Goal: Transaction & Acquisition: Purchase product/service

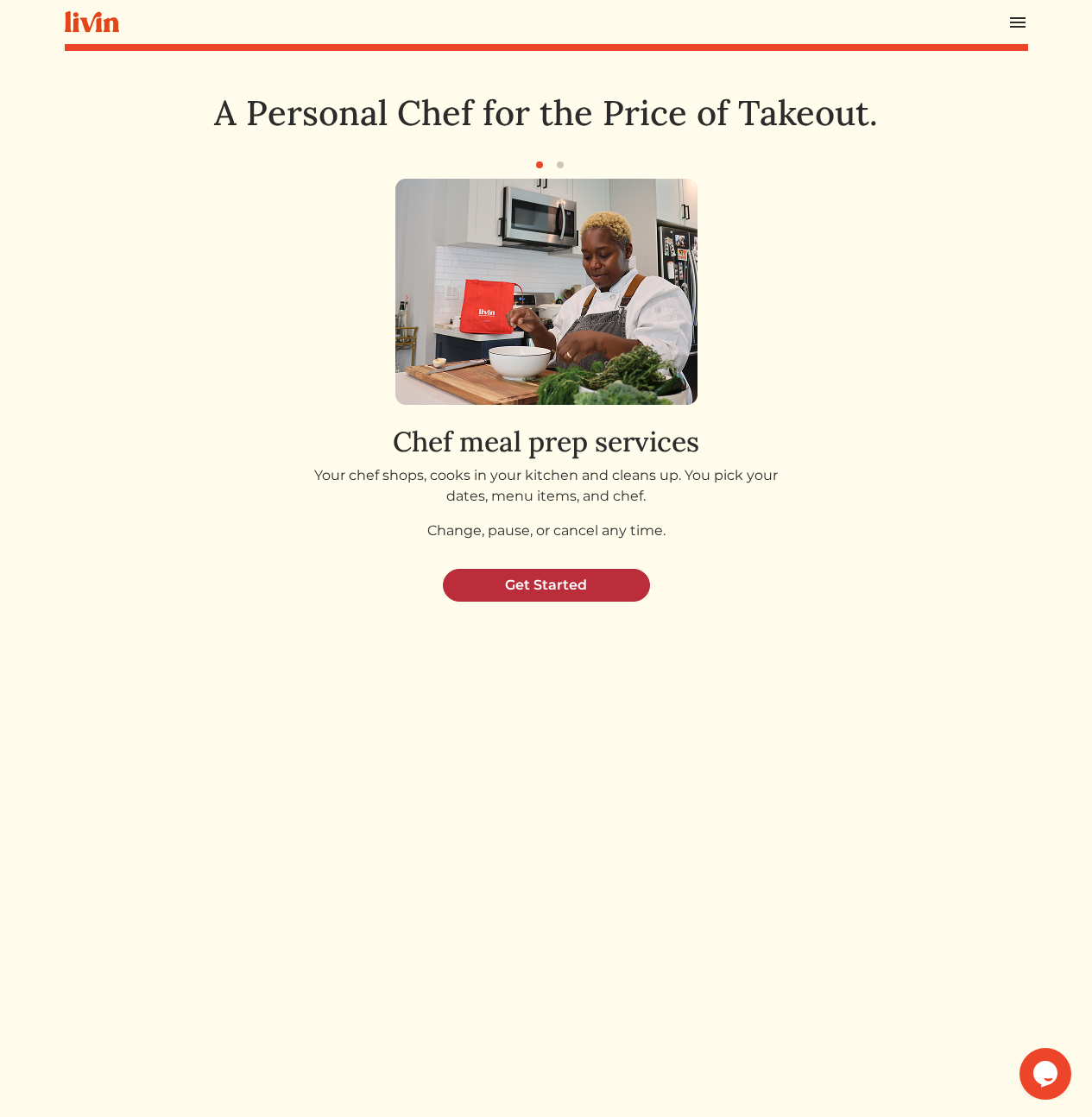
click at [581, 586] on link "Get Started" at bounding box center [546, 585] width 207 height 32
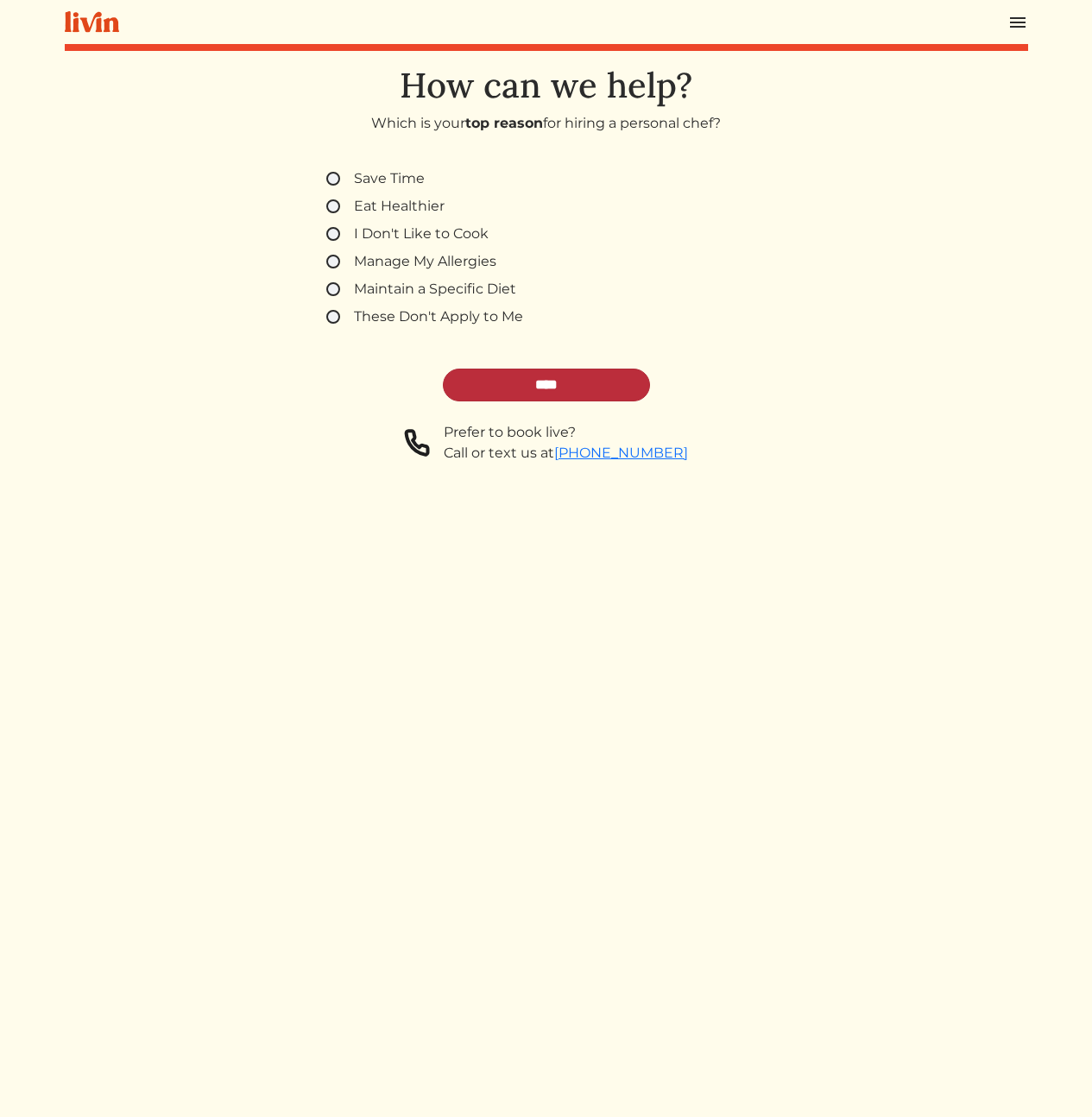
click at [583, 388] on input "****" at bounding box center [546, 385] width 207 height 32
select select "*"
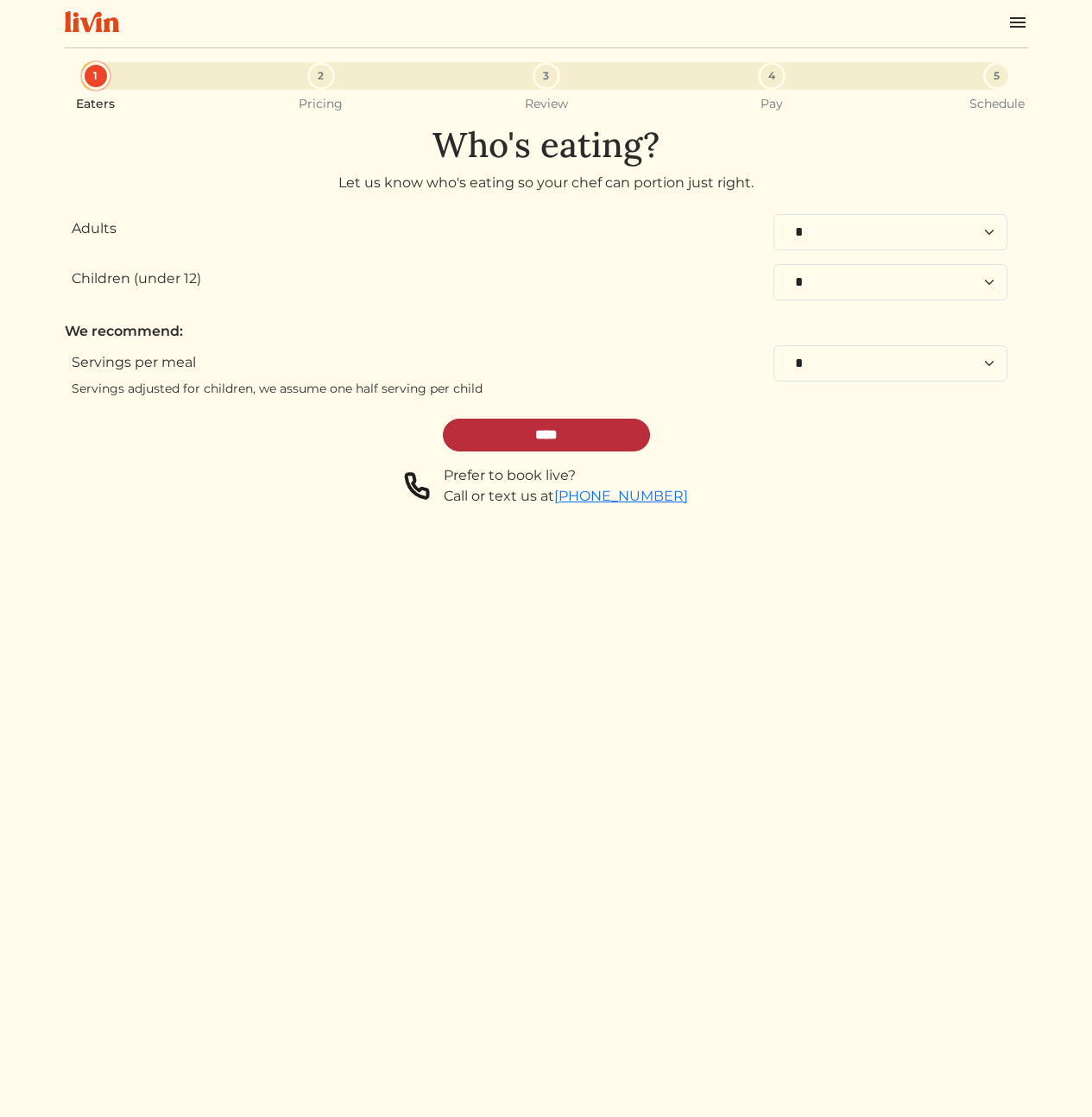
click at [530, 430] on input "****" at bounding box center [546, 435] width 207 height 32
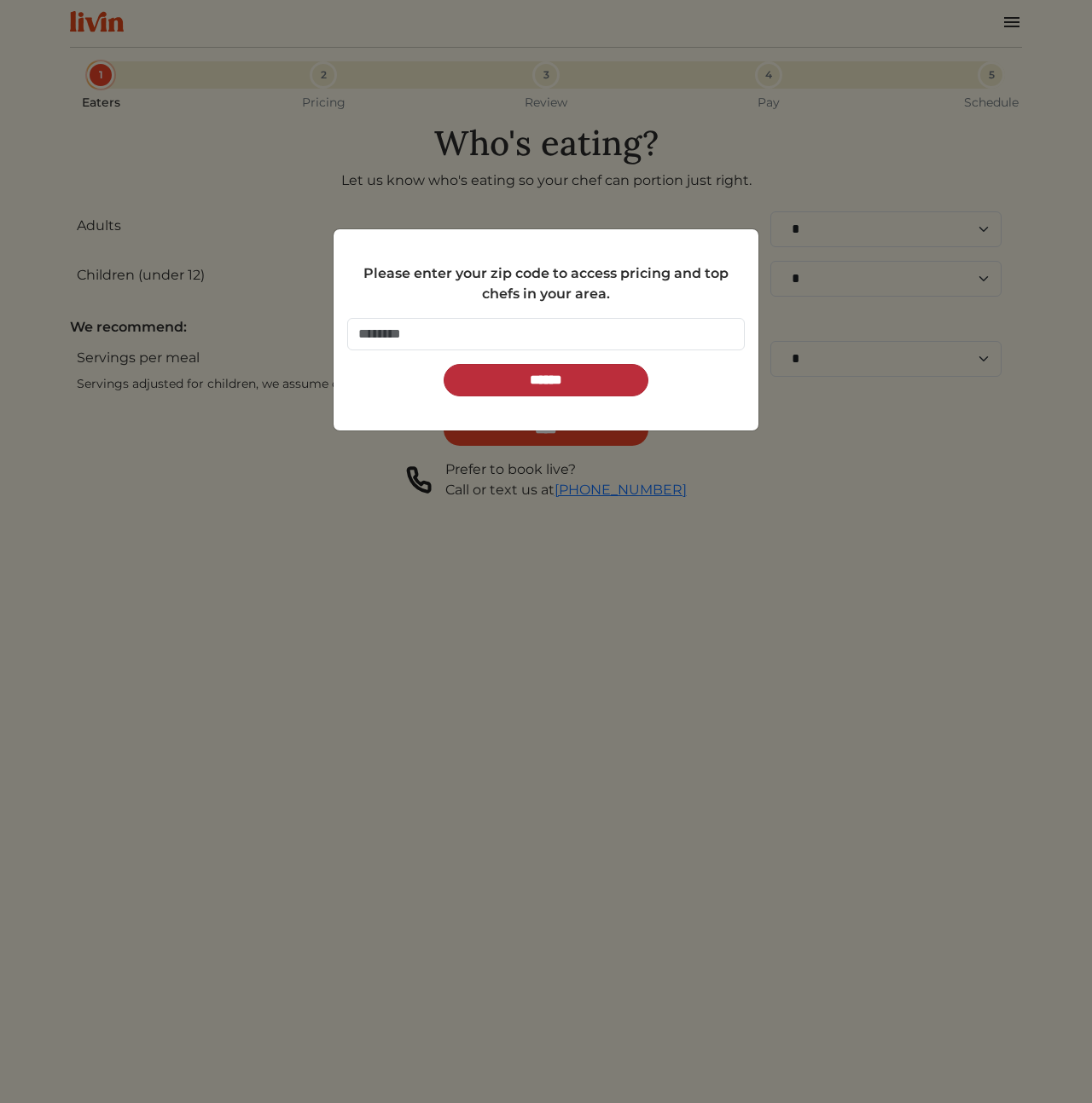
click at [559, 376] on input "******" at bounding box center [545, 380] width 205 height 32
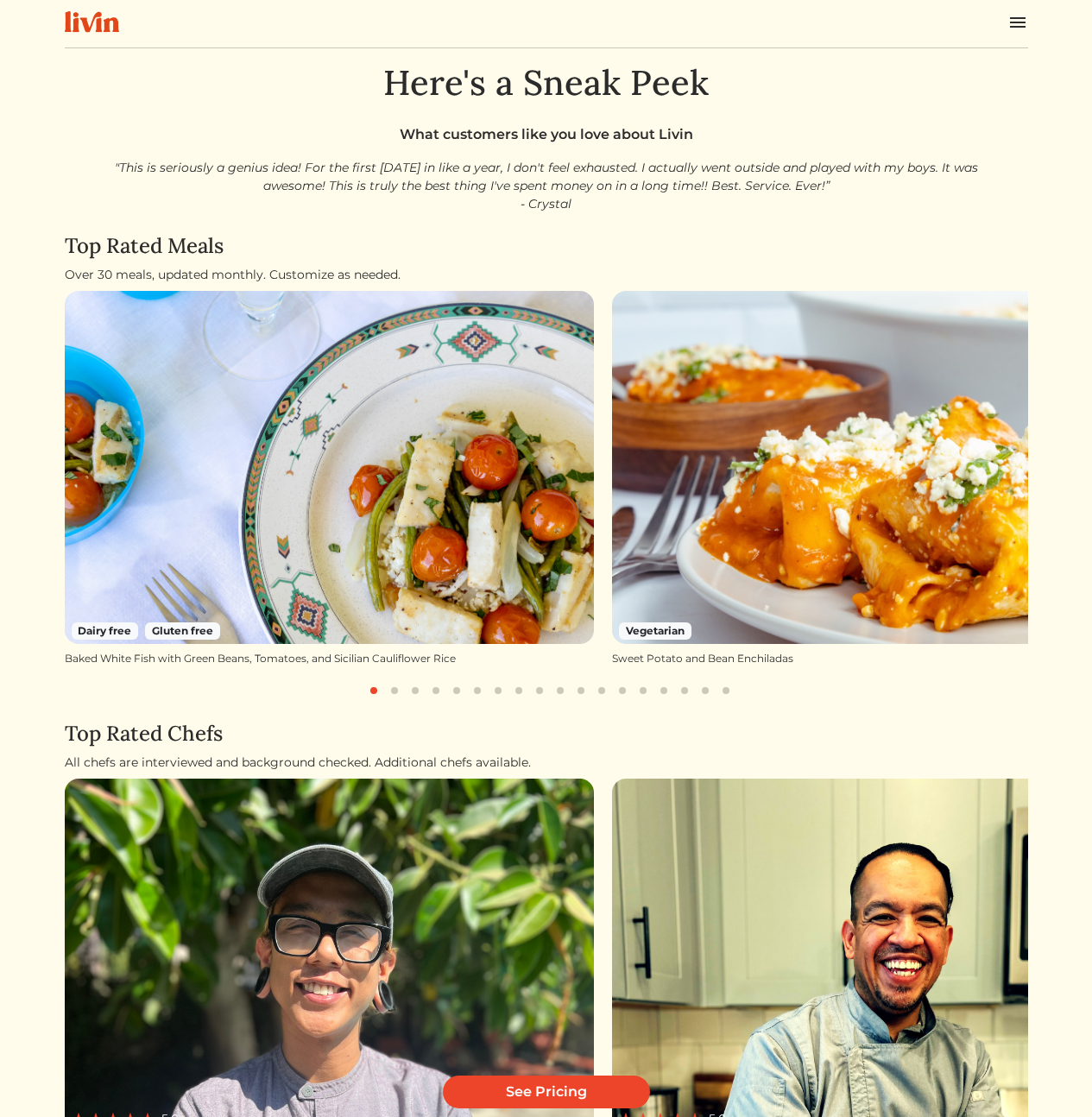
scroll to position [289, 0]
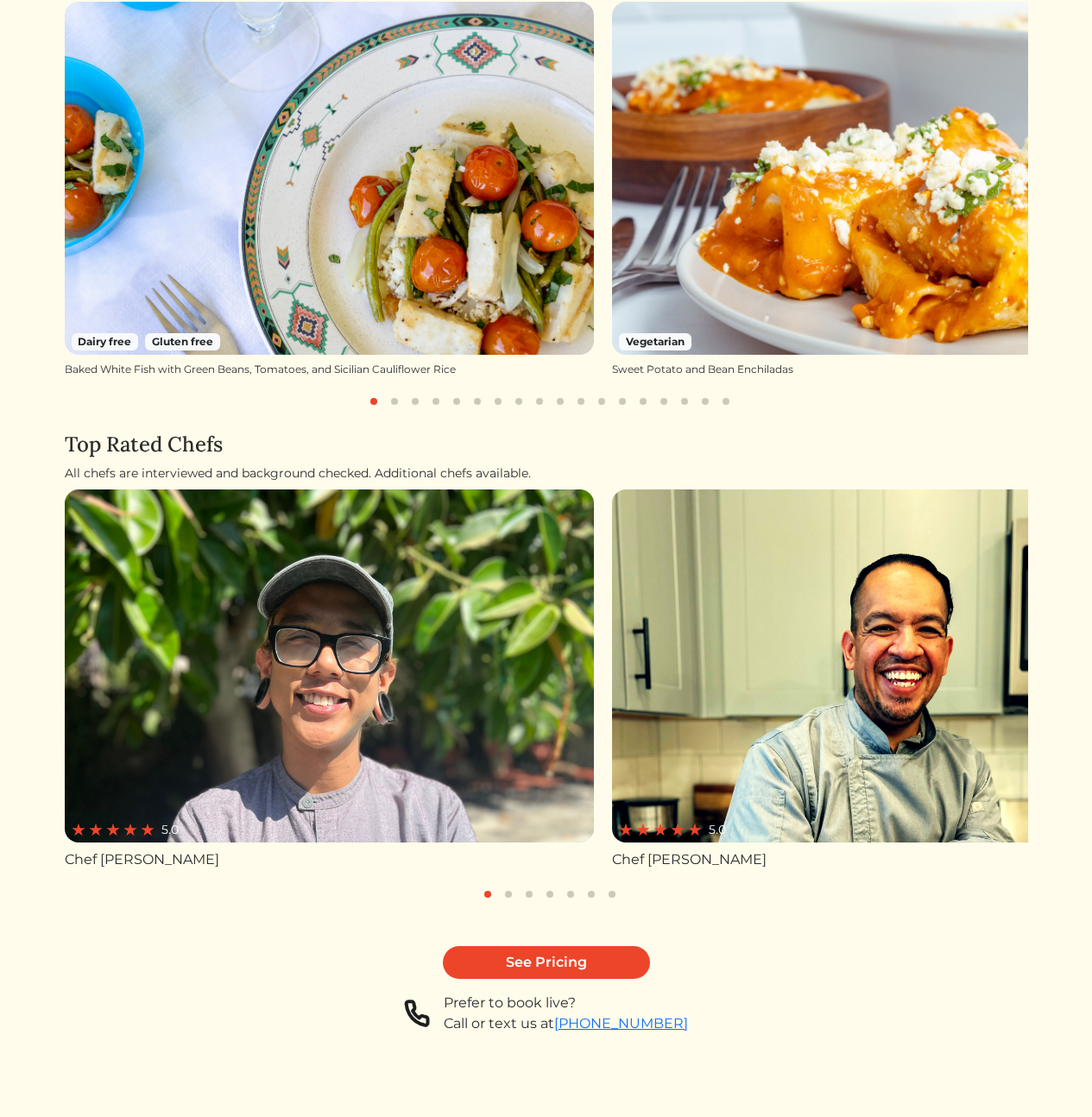
drag, startPoint x: 770, startPoint y: 776, endPoint x: 264, endPoint y: 786, distance: 506.1
click at [612, 773] on img at bounding box center [876, 666] width 530 height 353
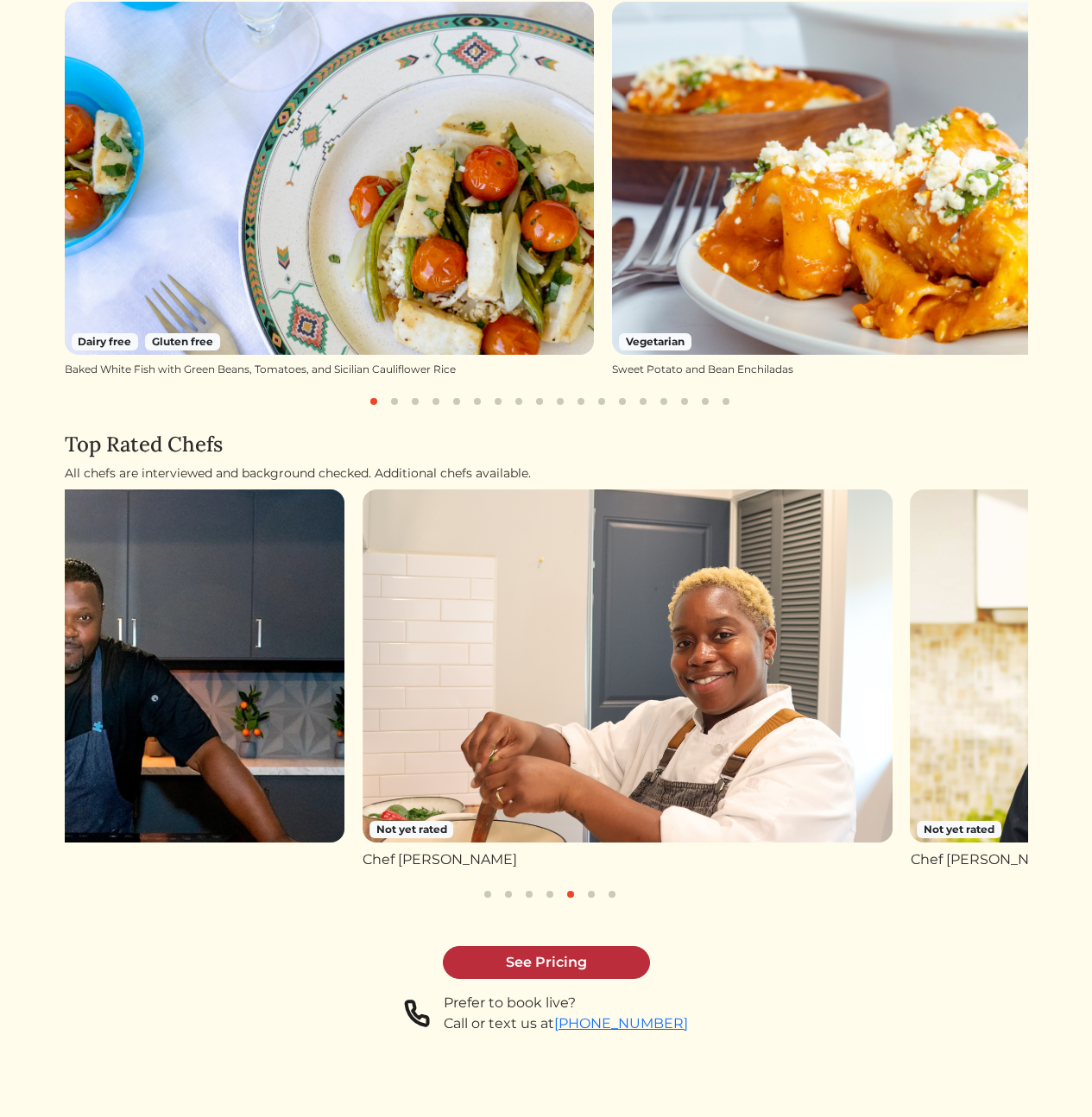
click at [566, 951] on link "See Pricing" at bounding box center [546, 962] width 207 height 32
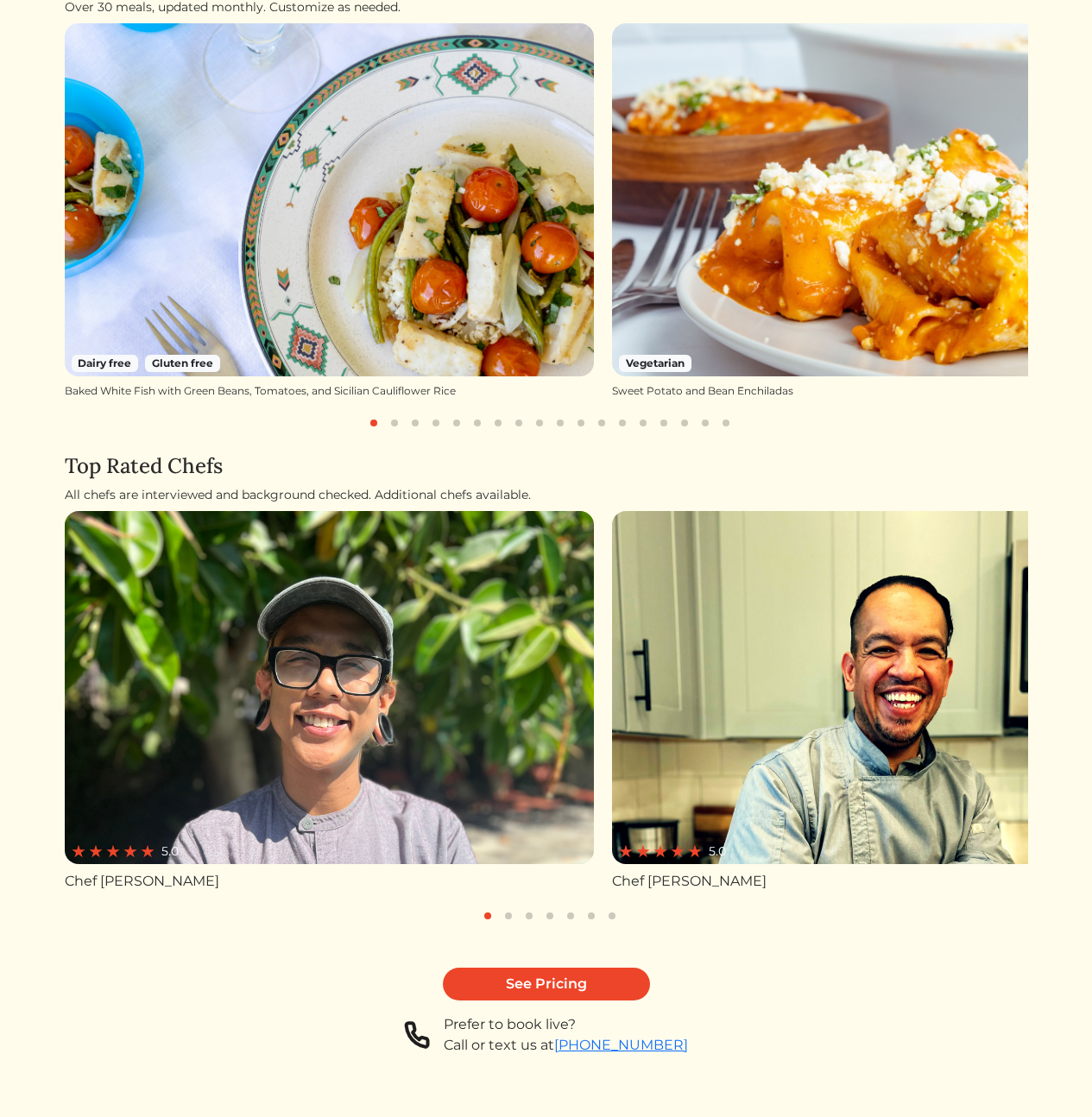
scroll to position [289, 0]
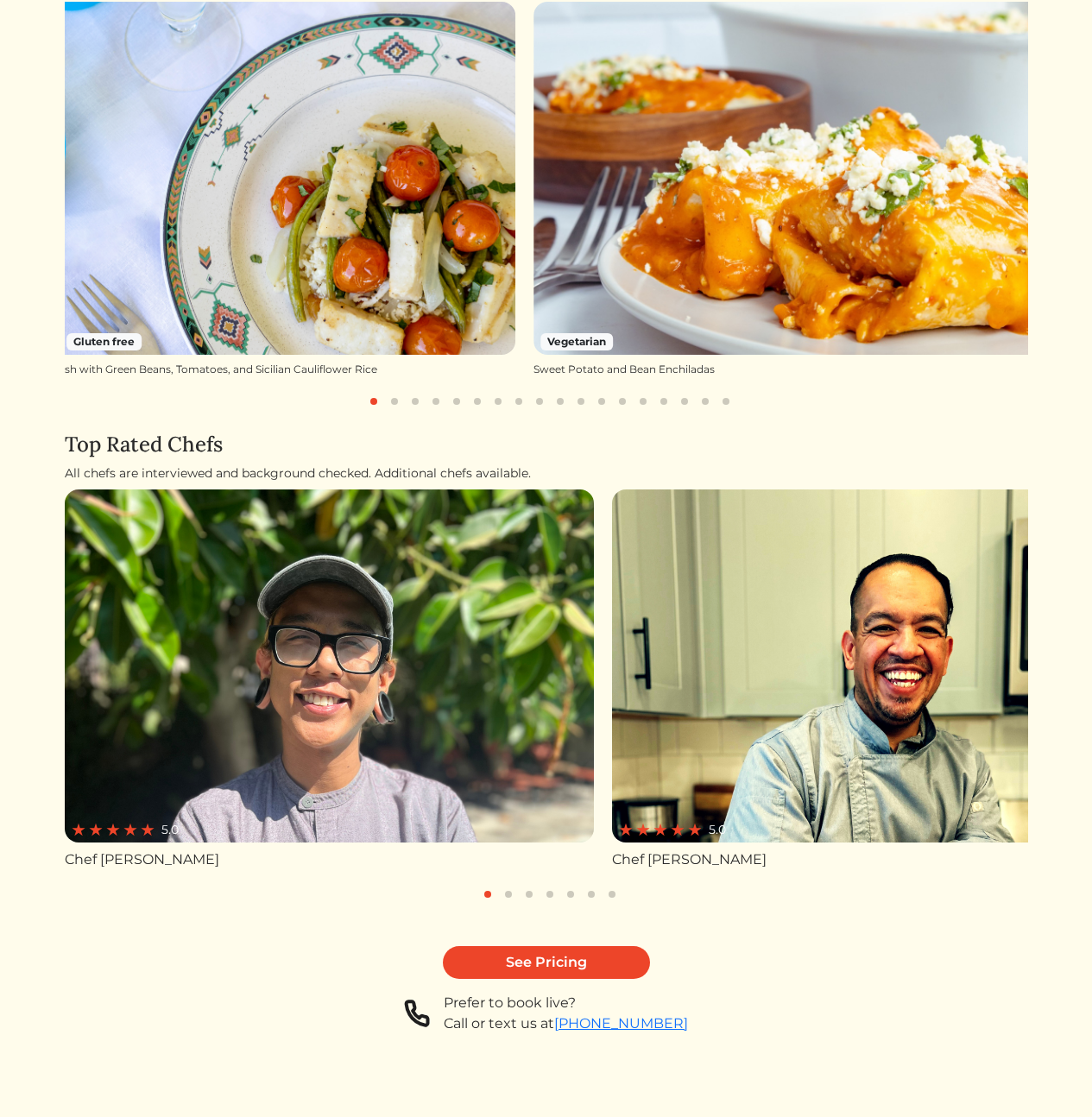
drag, startPoint x: 761, startPoint y: 179, endPoint x: 272, endPoint y: 263, distance: 496.2
click at [534, 247] on img at bounding box center [798, 179] width 530 height 353
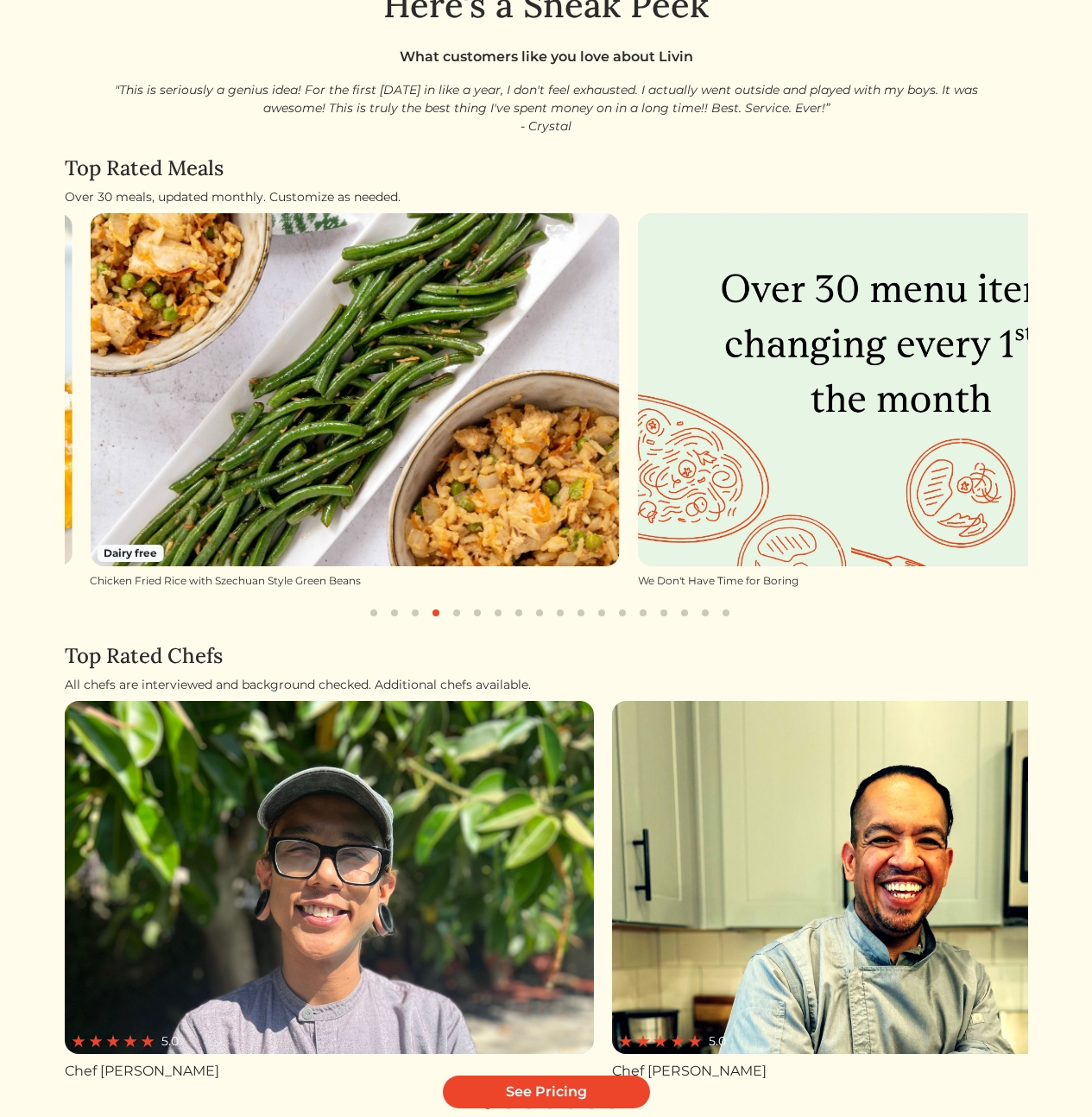
scroll to position [0, 0]
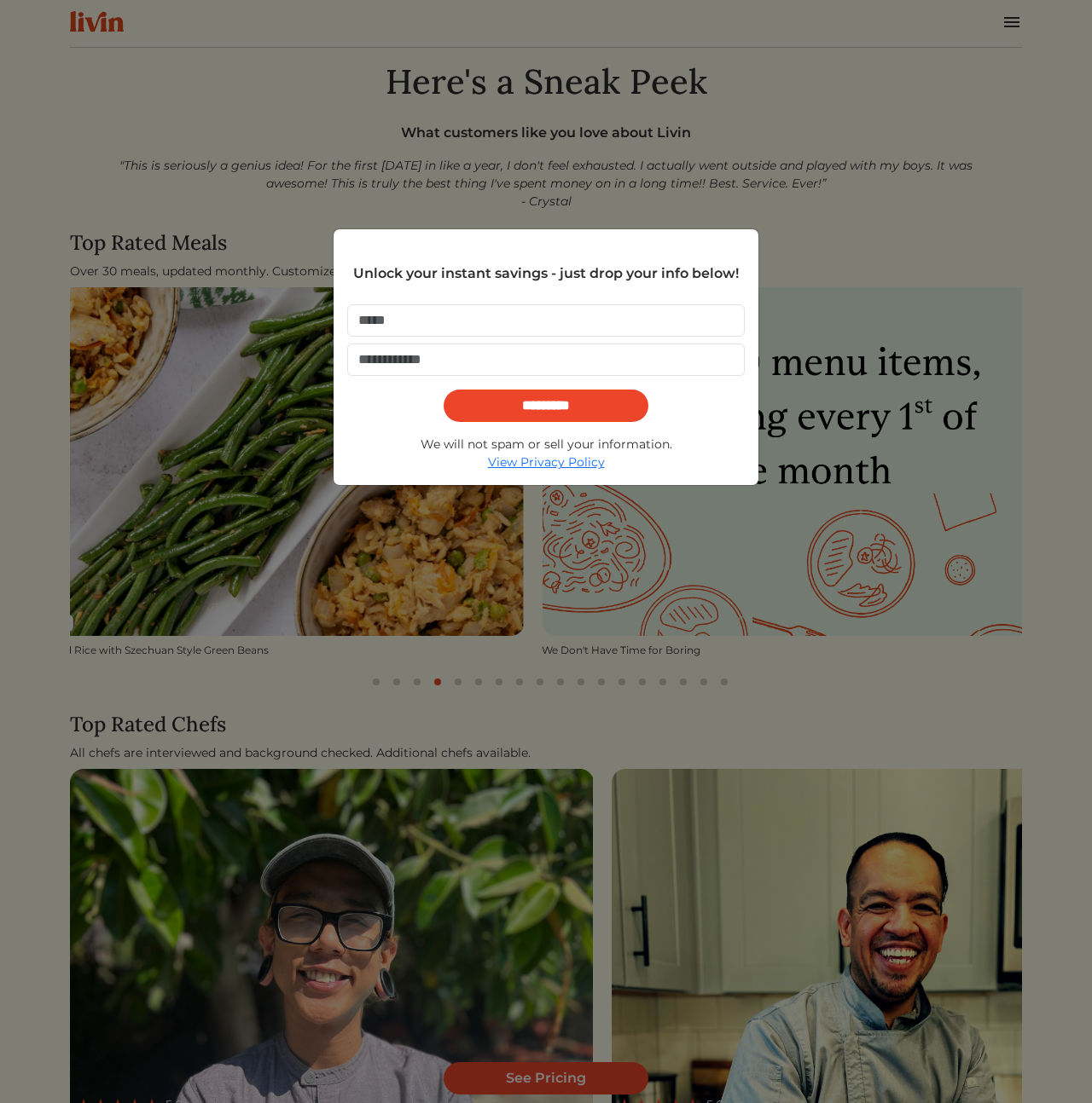
drag, startPoint x: 788, startPoint y: 518, endPoint x: 726, endPoint y: 522, distance: 62.1
click at [726, 522] on div "Unlock your instant savings - just drop your info below! ********* We will not …" at bounding box center [546, 552] width 1092 height 1103
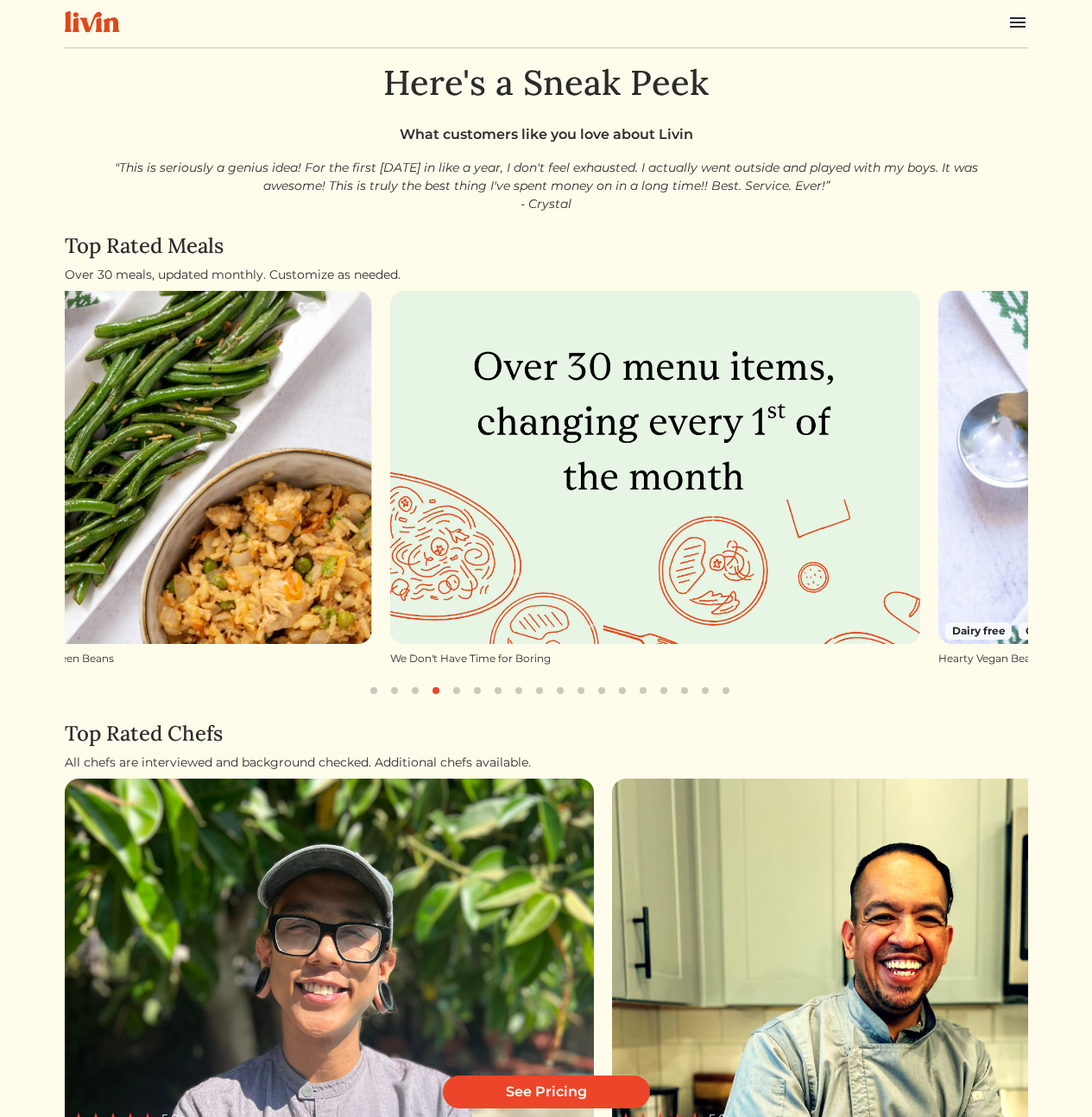
drag, startPoint x: 812, startPoint y: 504, endPoint x: 585, endPoint y: 532, distance: 228.7
click at [585, 532] on img at bounding box center [655, 468] width 530 height 353
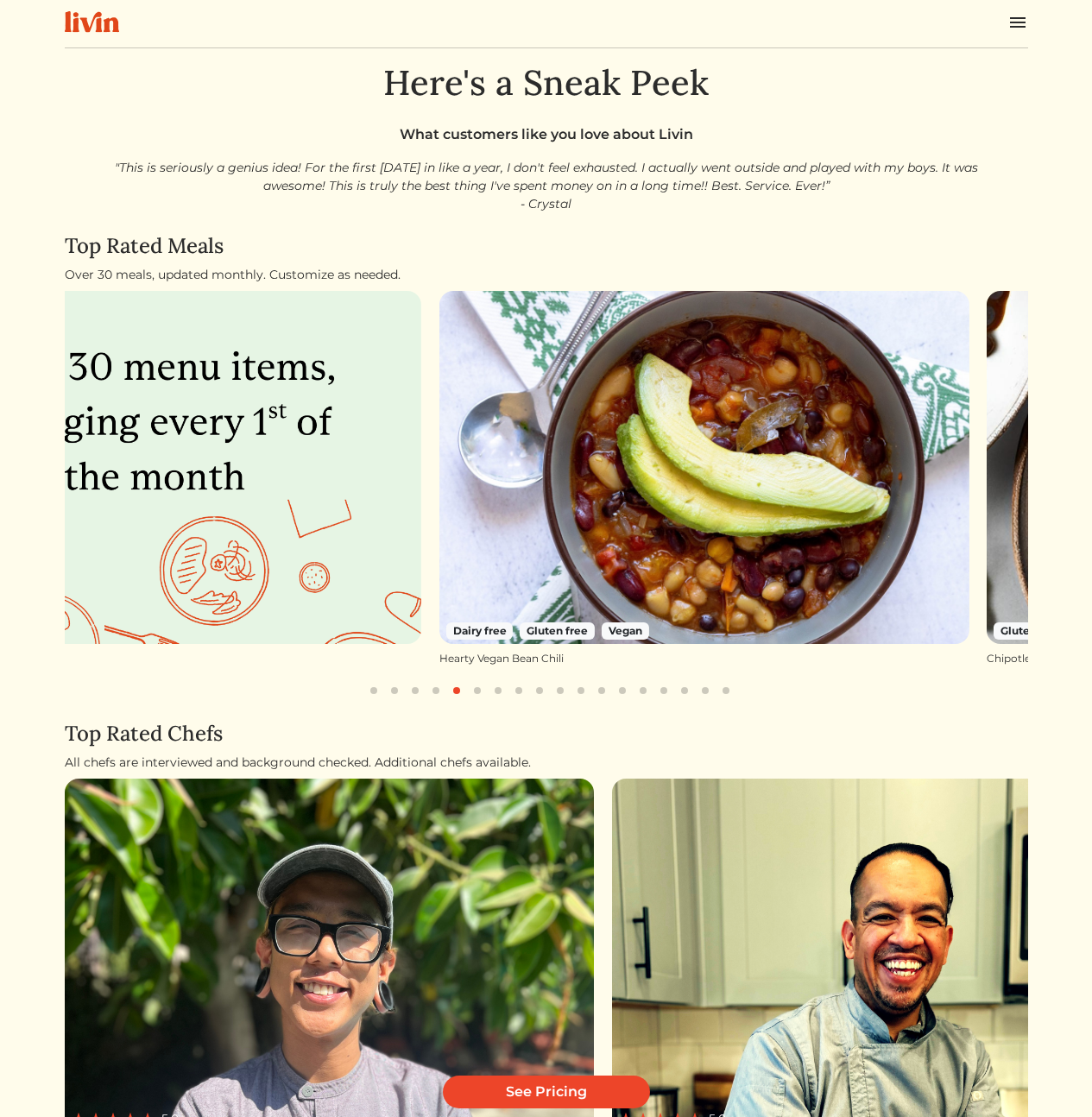
drag, startPoint x: 646, startPoint y: 604, endPoint x: 294, endPoint y: 587, distance: 352.4
click at [455, 596] on img at bounding box center [704, 468] width 530 height 353
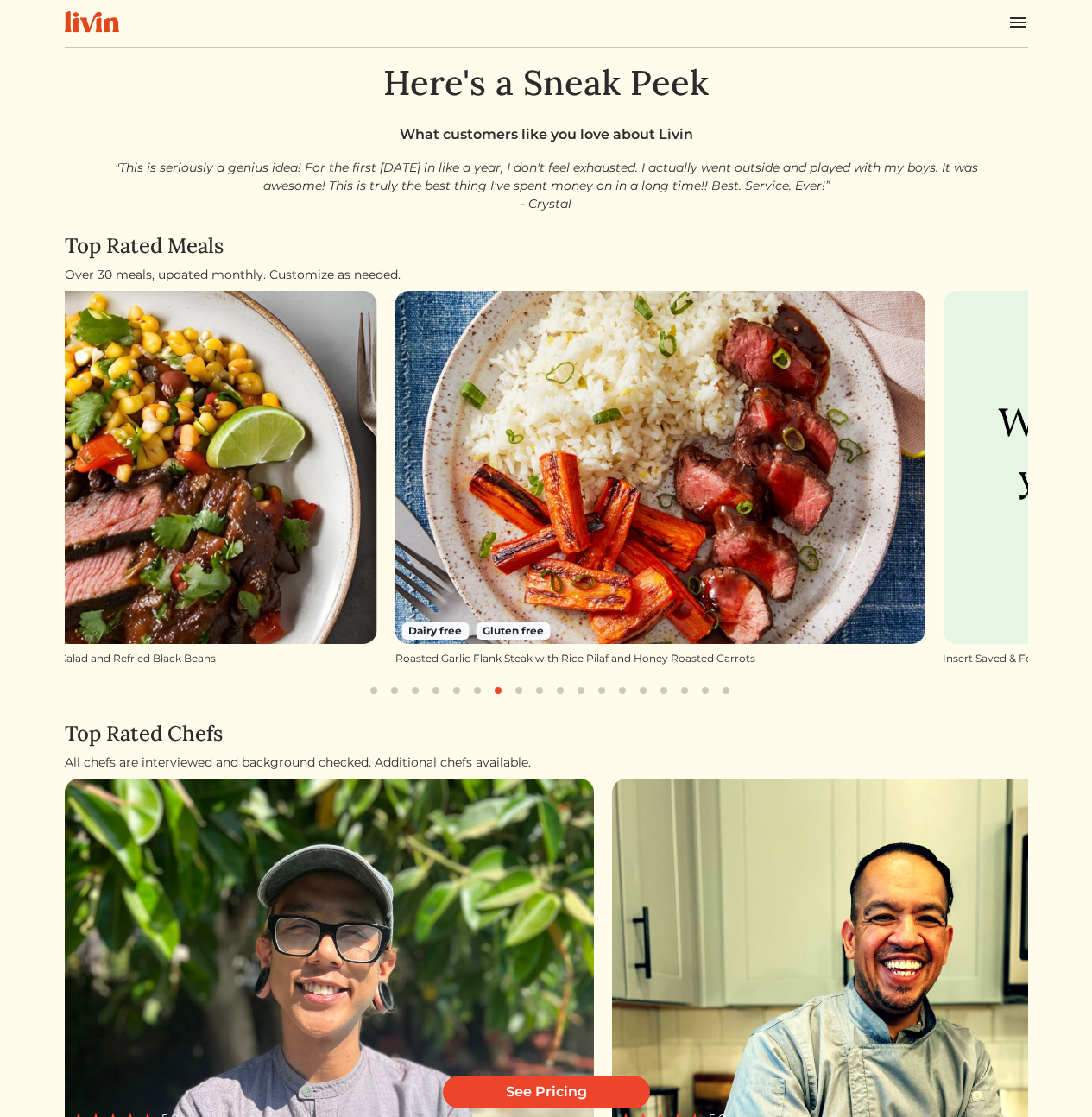
drag, startPoint x: 615, startPoint y: 571, endPoint x: 440, endPoint y: 565, distance: 175.1
click at [580, 569] on img at bounding box center [660, 468] width 530 height 353
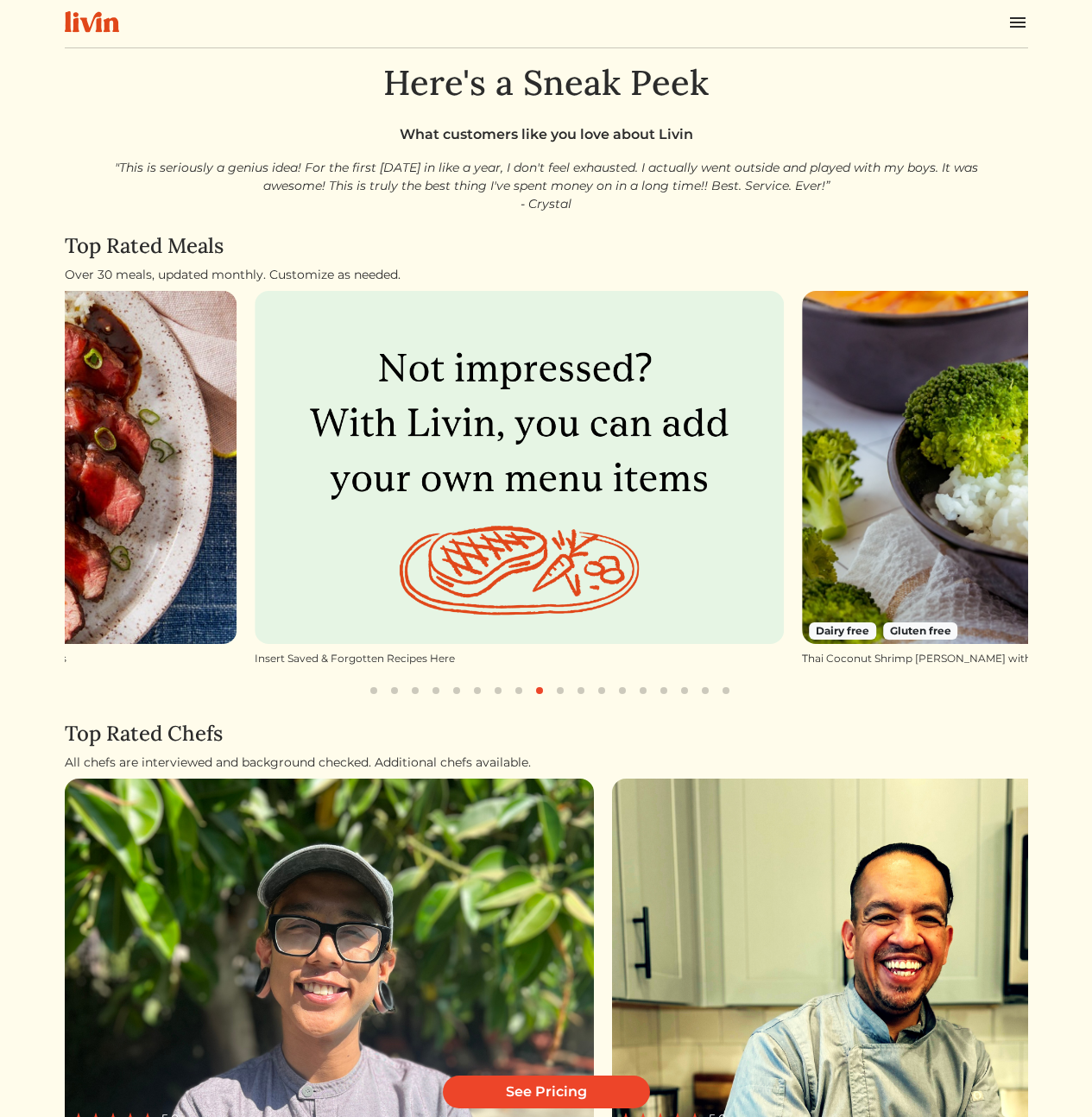
drag, startPoint x: 593, startPoint y: 520, endPoint x: 762, endPoint y: 521, distance: 169.0
click at [762, 521] on img at bounding box center [519, 468] width 530 height 353
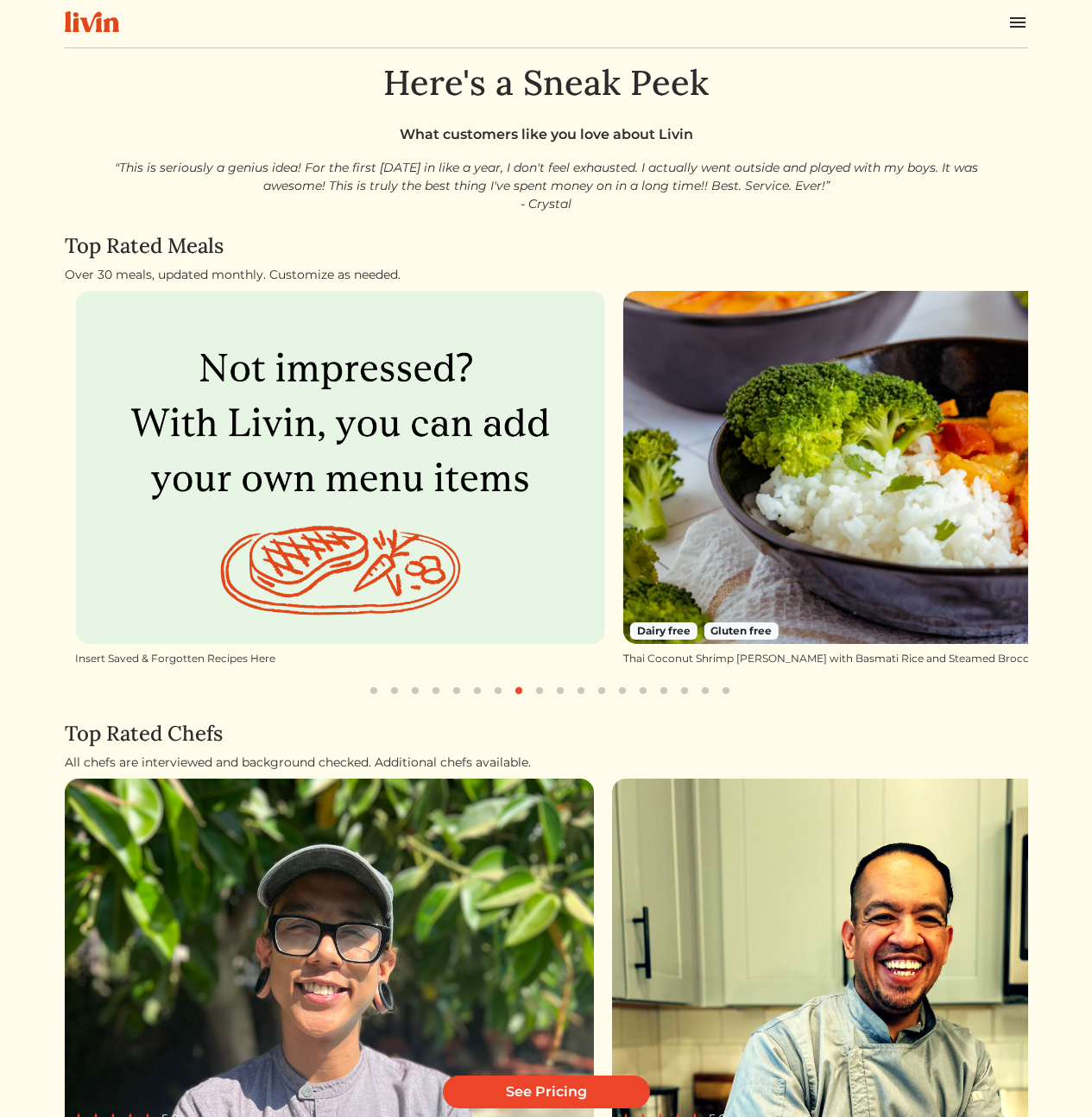
drag, startPoint x: 883, startPoint y: 561, endPoint x: 338, endPoint y: 540, distance: 545.4
click at [556, 558] on div "Dairy free Gluten free Baked White Fish with Green Beans, Tomatoes, and Sicilia…" at bounding box center [546, 496] width 963 height 411
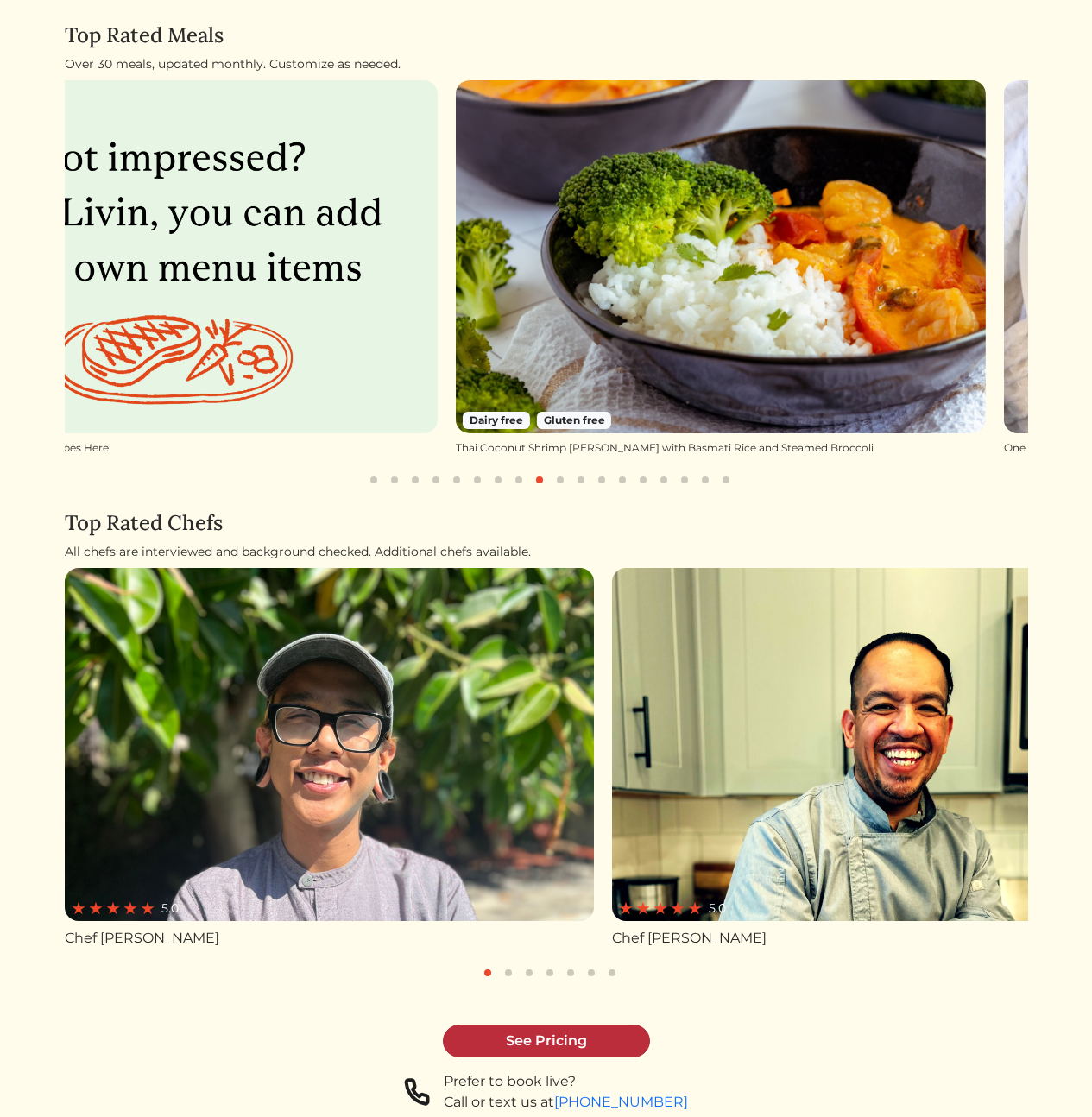
click at [548, 1039] on link "See Pricing" at bounding box center [546, 1041] width 207 height 32
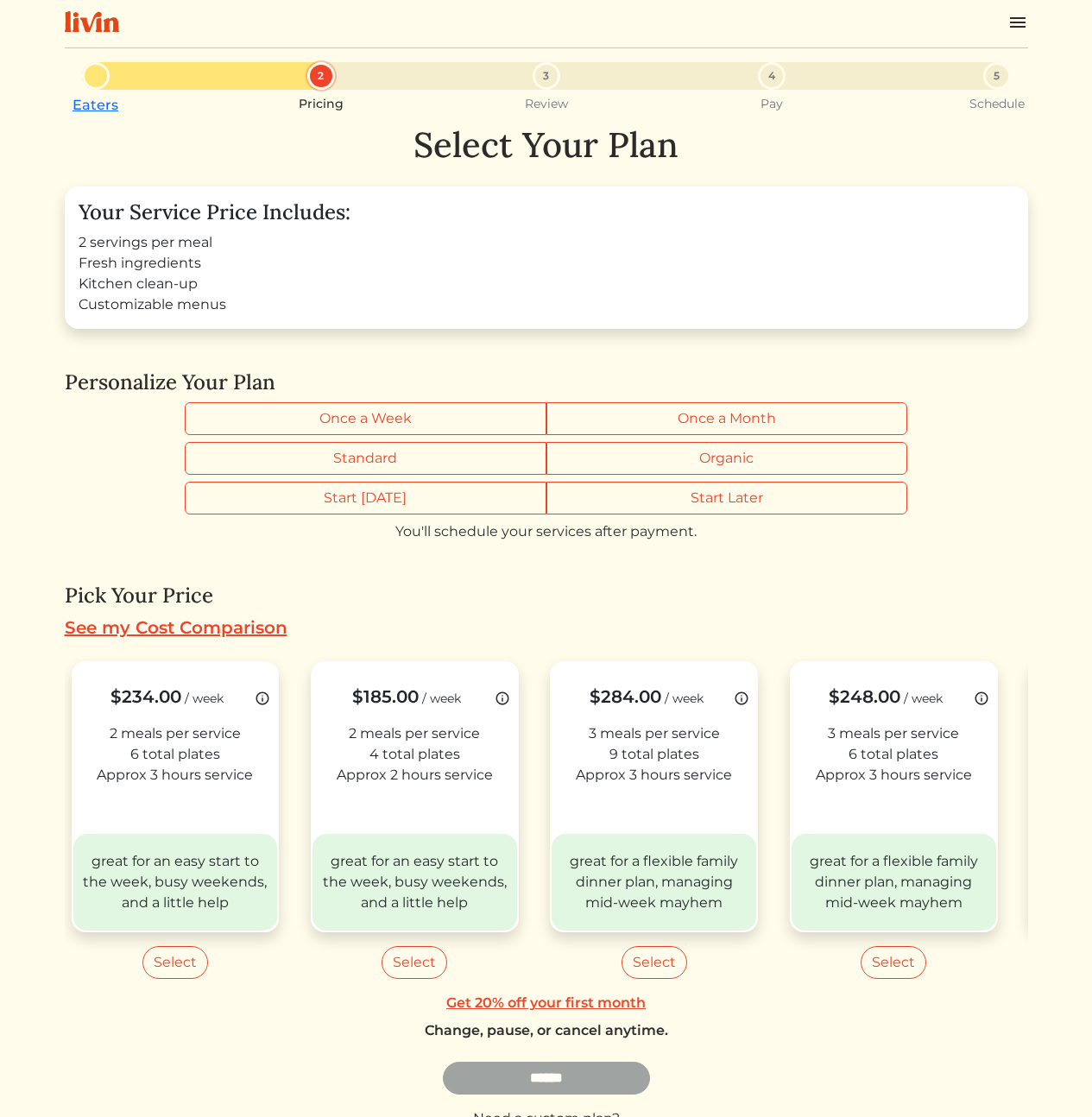
click at [662, 592] on h4 "Pick Your Price" at bounding box center [546, 596] width 963 height 25
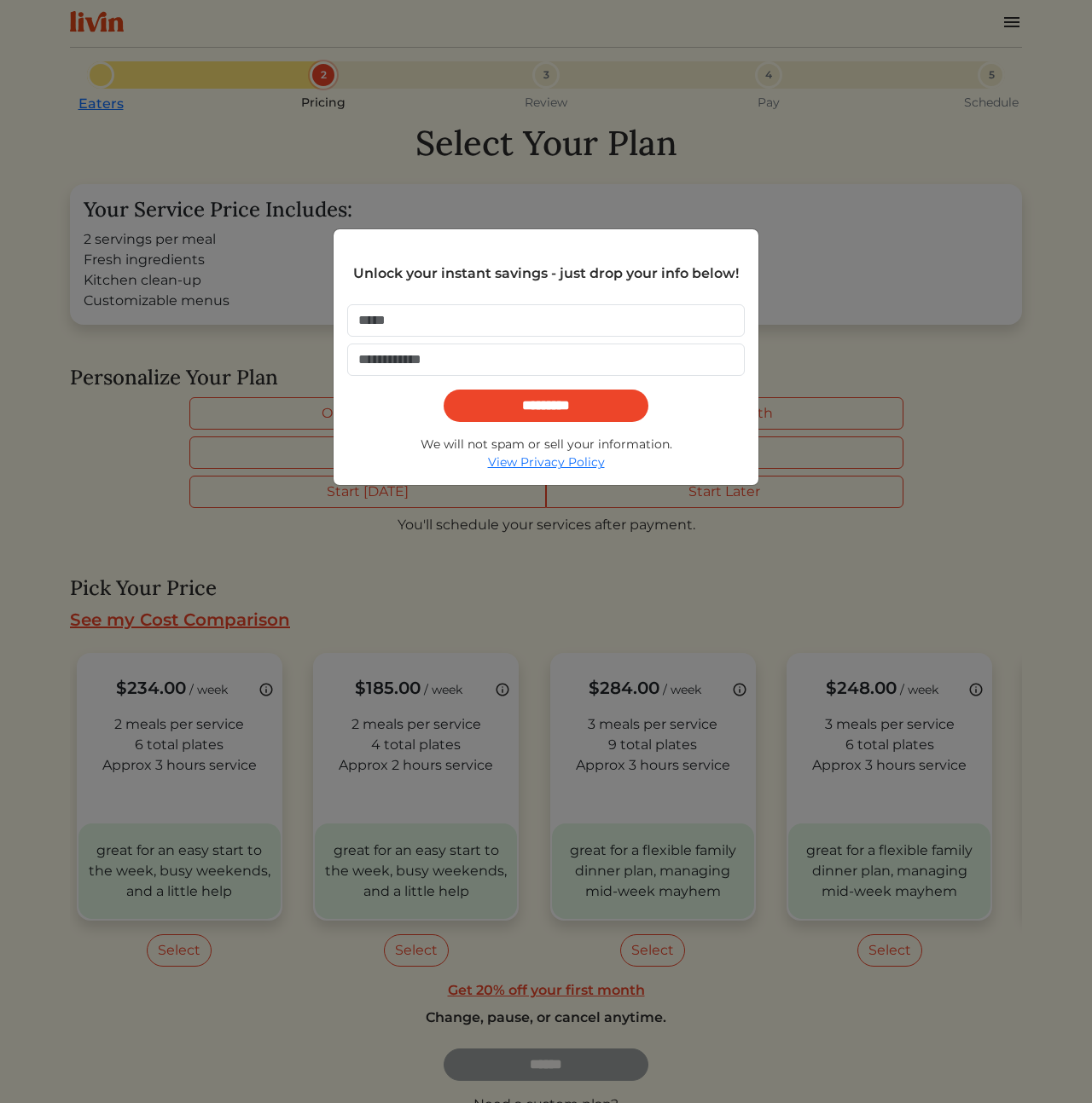
click at [877, 491] on div "Unlock your instant savings - just drop your info below! ********* We will not …" at bounding box center [546, 552] width 1092 height 1103
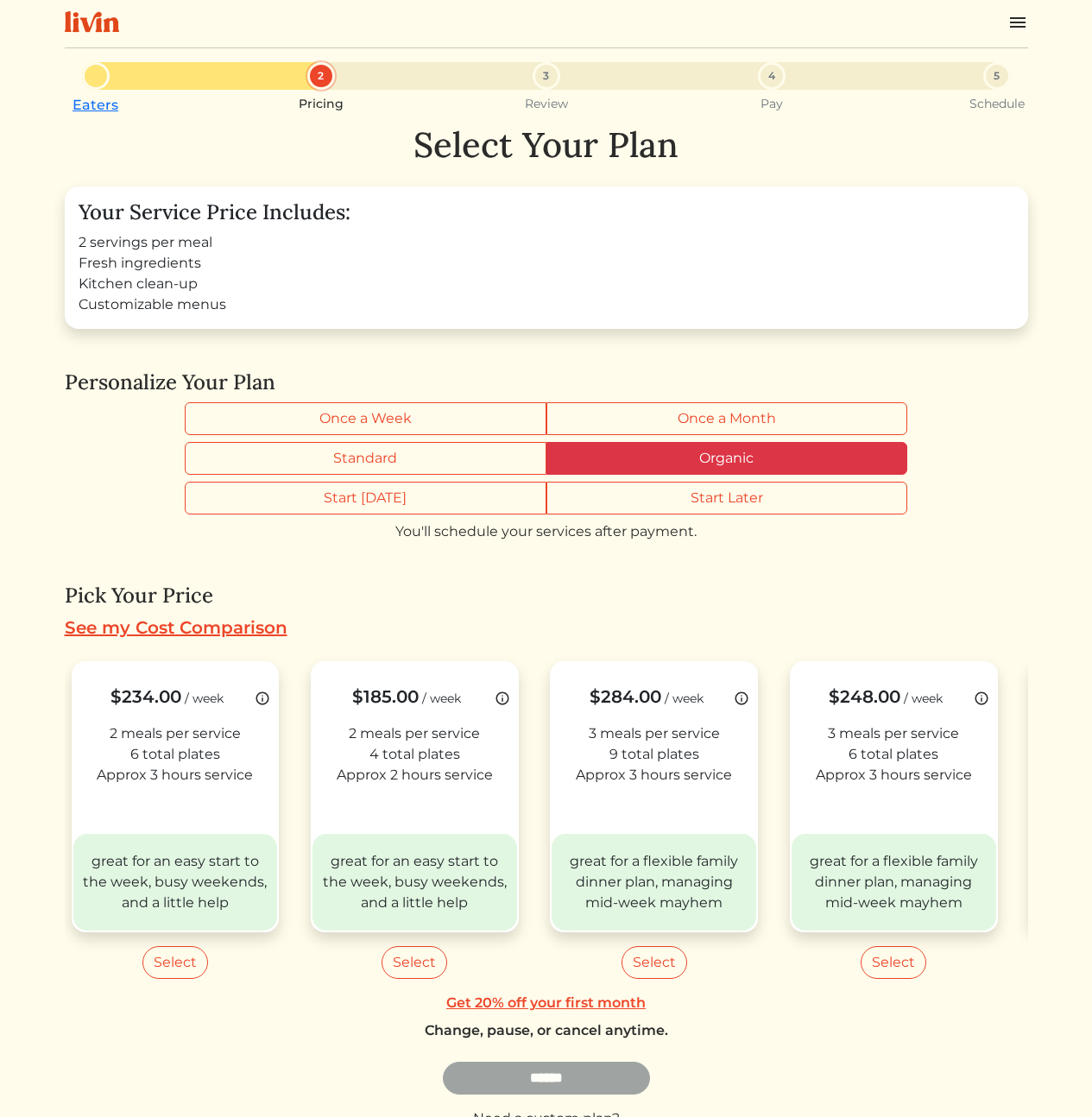
click at [716, 467] on label "Organic" at bounding box center [726, 458] width 362 height 32
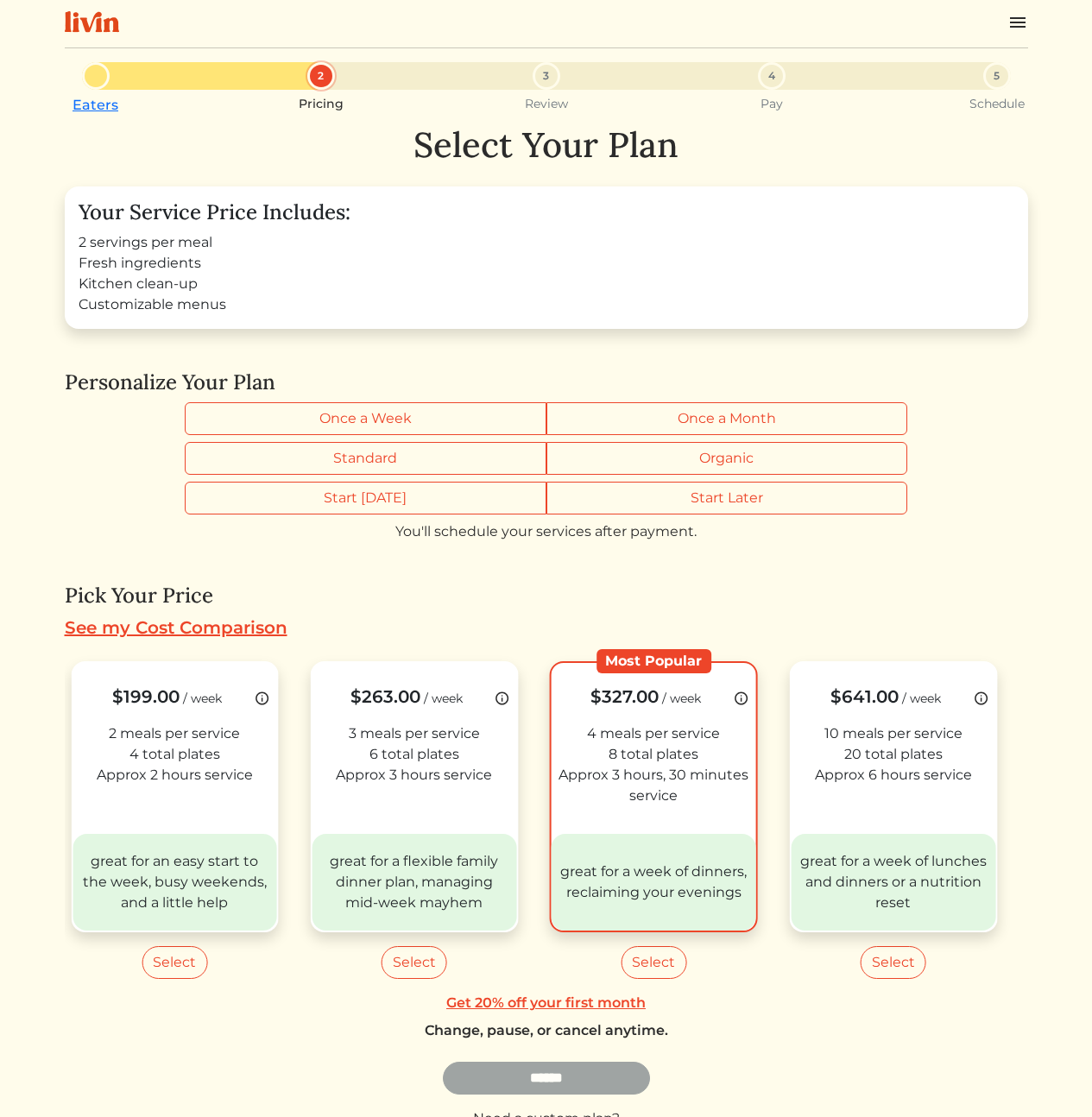
drag, startPoint x: 804, startPoint y: 794, endPoint x: 391, endPoint y: 810, distance: 413.3
click at [390, 810] on div "$199.00 / week 2 meals per service 4 total plates Approx 2 hours service great …" at bounding box center [545, 816] width 963 height 352
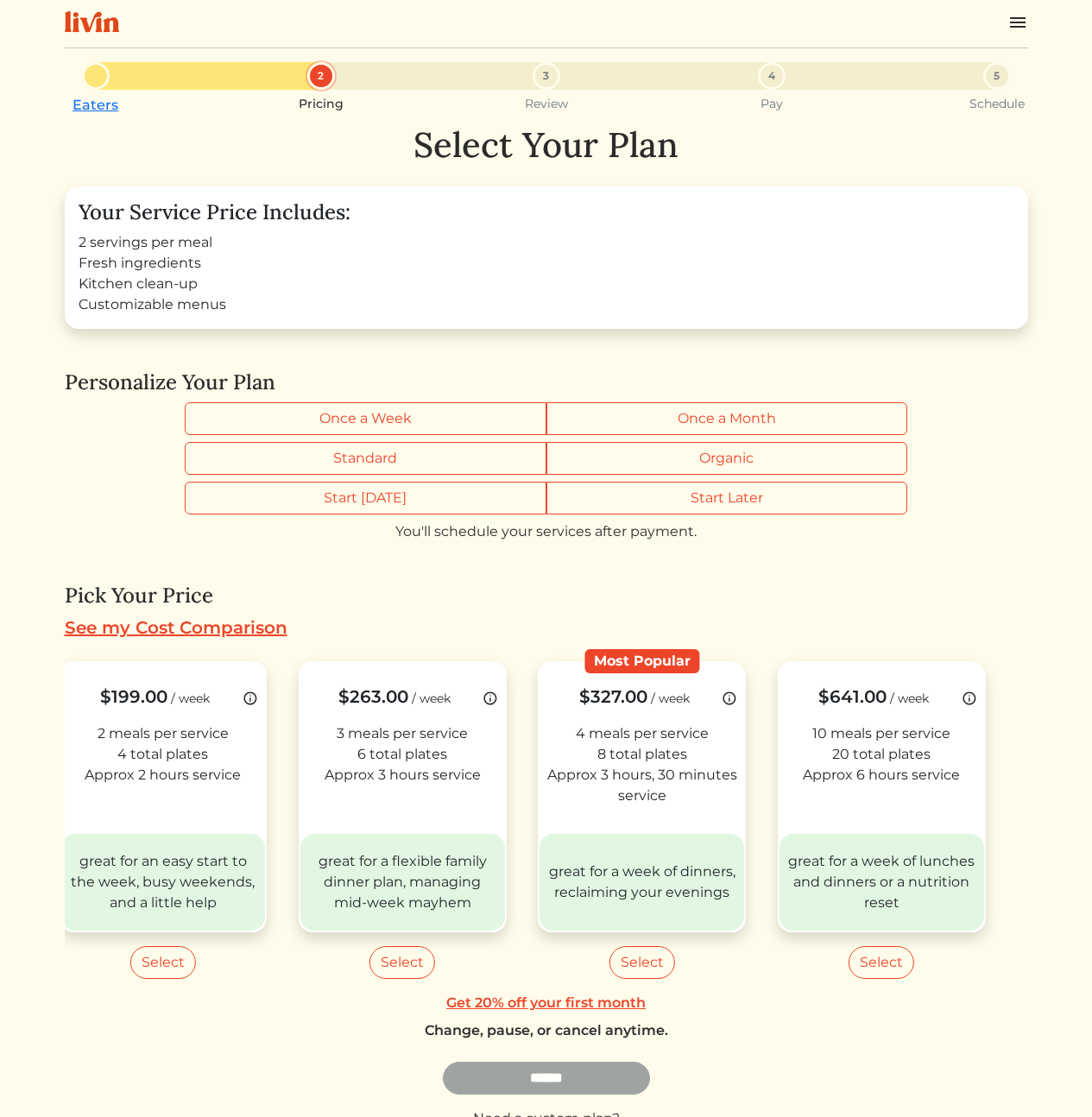
drag, startPoint x: 797, startPoint y: 593, endPoint x: 456, endPoint y: 516, distance: 349.6
click at [793, 593] on h4 "Pick Your Price" at bounding box center [546, 596] width 963 height 25
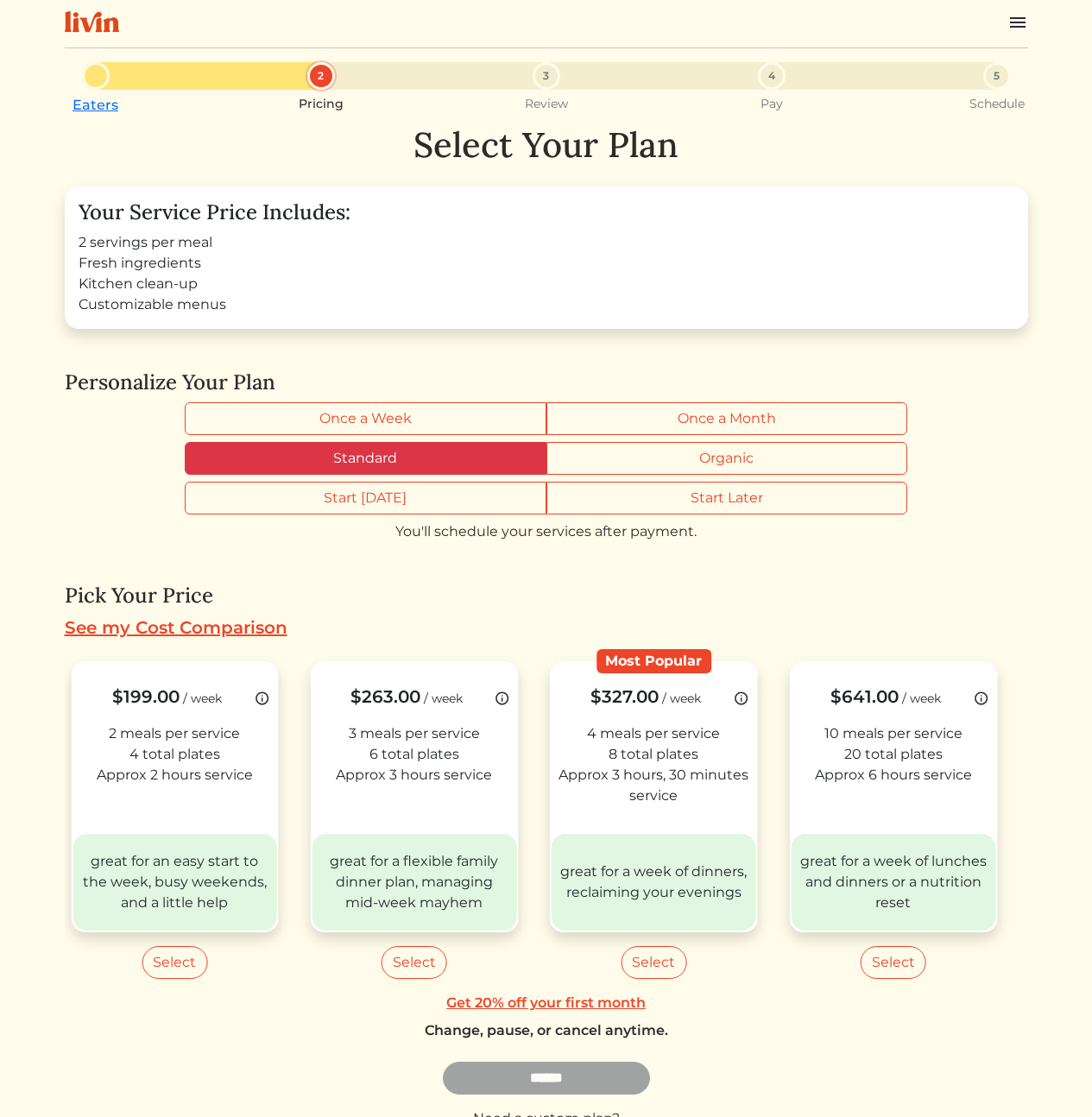
click at [414, 451] on label "Standard" at bounding box center [366, 458] width 362 height 32
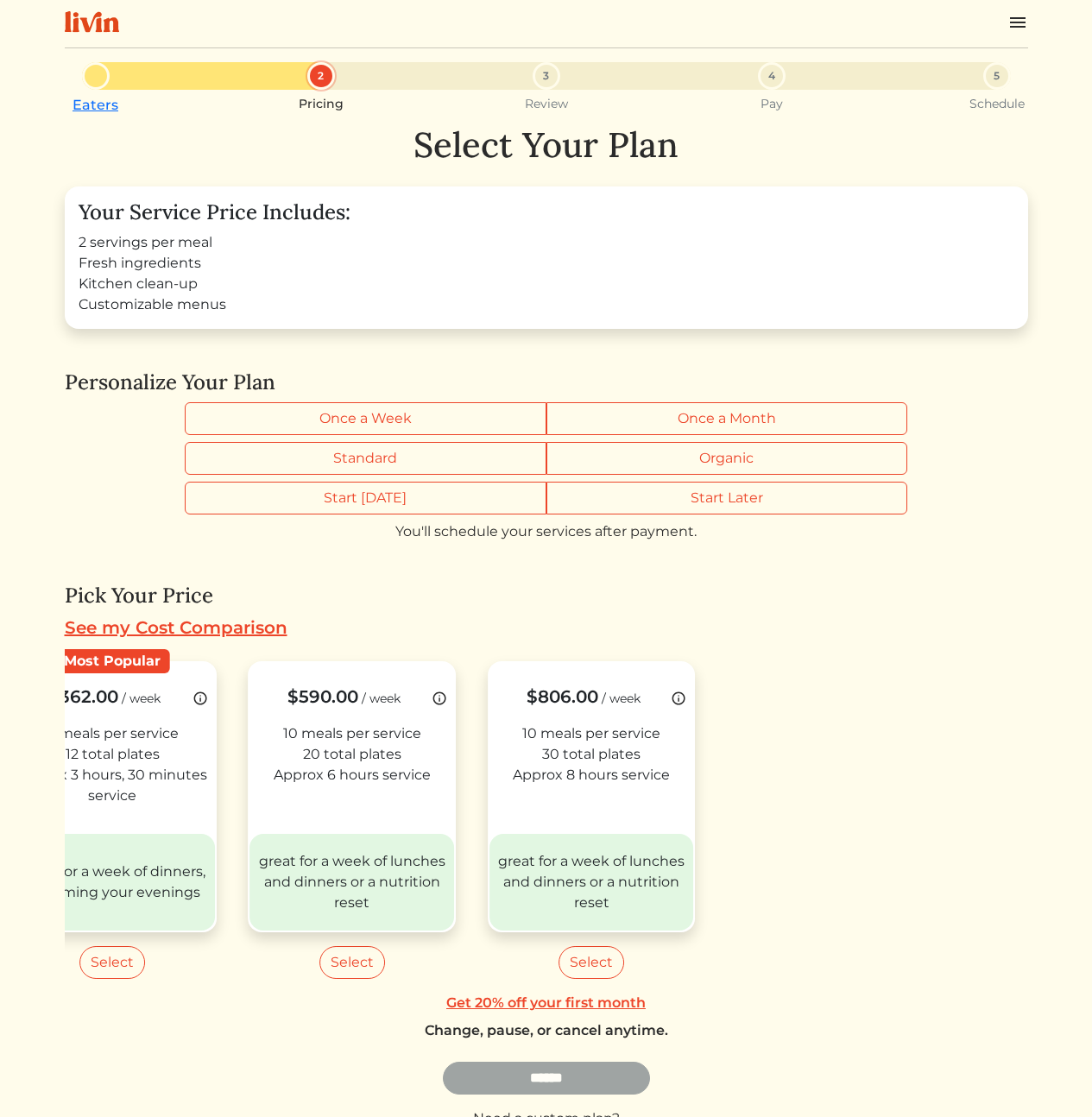
drag, startPoint x: 800, startPoint y: 818, endPoint x: -720, endPoint y: 808, distance: 1520.0
click at [0, 808] on html "Log In Book a Chef Become a Chef Browse Menu Eaters 2 Pricing 3 Review 4 Pay 5 …" at bounding box center [546, 558] width 1092 height 1117
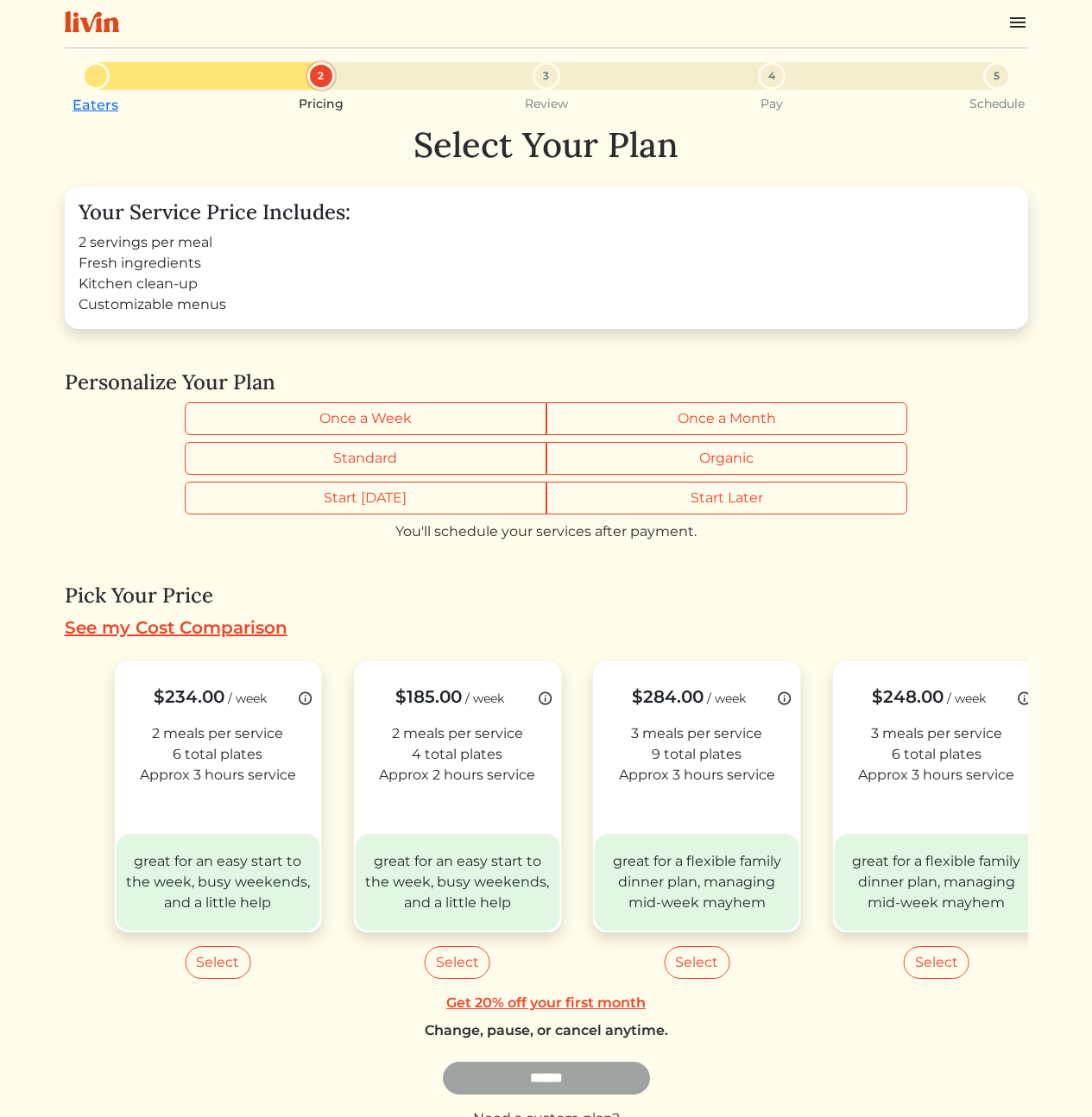
drag, startPoint x: 333, startPoint y: 740, endPoint x: 1418, endPoint y: 795, distance: 1086.4
click at [1091, 795] on html "Log In Book a Chef Become a Chef Browse Menu Eaters 2 Pricing 3 Review 4 Pay 5 …" at bounding box center [546, 558] width 1092 height 1117
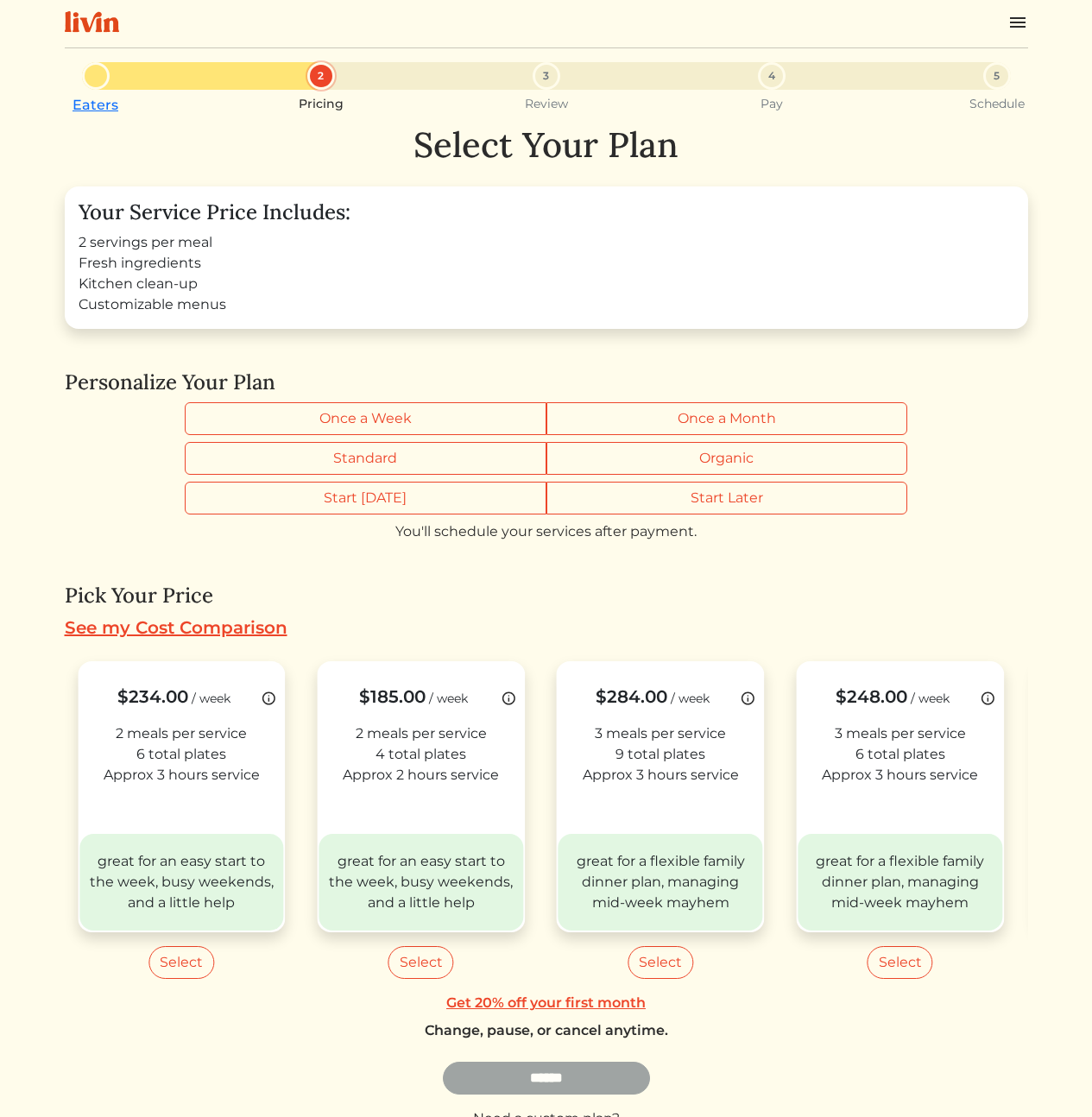
drag, startPoint x: 850, startPoint y: 608, endPoint x: 763, endPoint y: 597, distance: 87.7
click at [837, 606] on div "Select Your Plan Your Service Price Includes: 2 servings per meal Fresh ingredi…" at bounding box center [546, 637] width 963 height 1025
